Goal: Find specific page/section: Find specific page/section

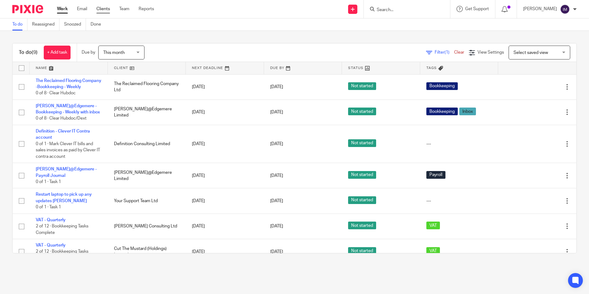
click at [103, 10] on link "Clients" at bounding box center [103, 9] width 14 height 6
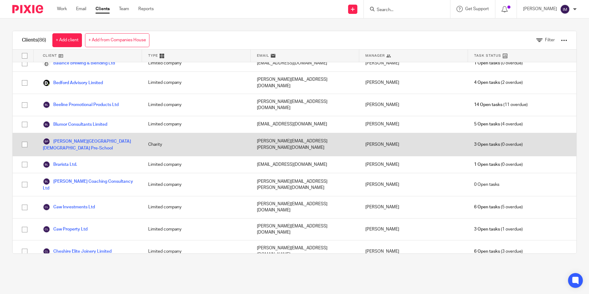
scroll to position [62, 0]
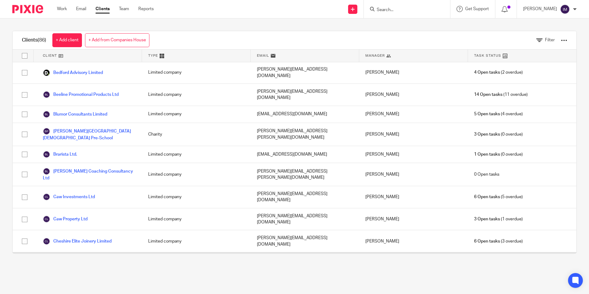
click at [94, 259] on link "Cheshire Foot Clinic Ltd" at bounding box center [71, 262] width 57 height 7
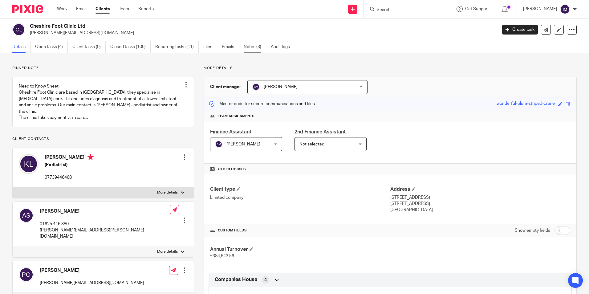
click at [251, 45] on link "Notes (3)" at bounding box center [255, 47] width 22 height 12
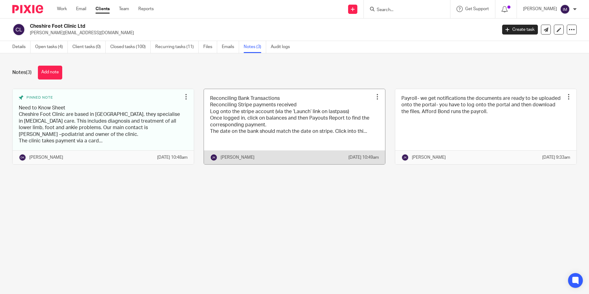
click at [305, 130] on link at bounding box center [294, 126] width 181 height 75
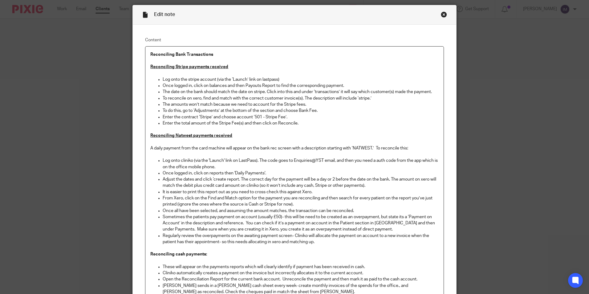
scroll to position [31, 0]
